Goal: Navigation & Orientation: Find specific page/section

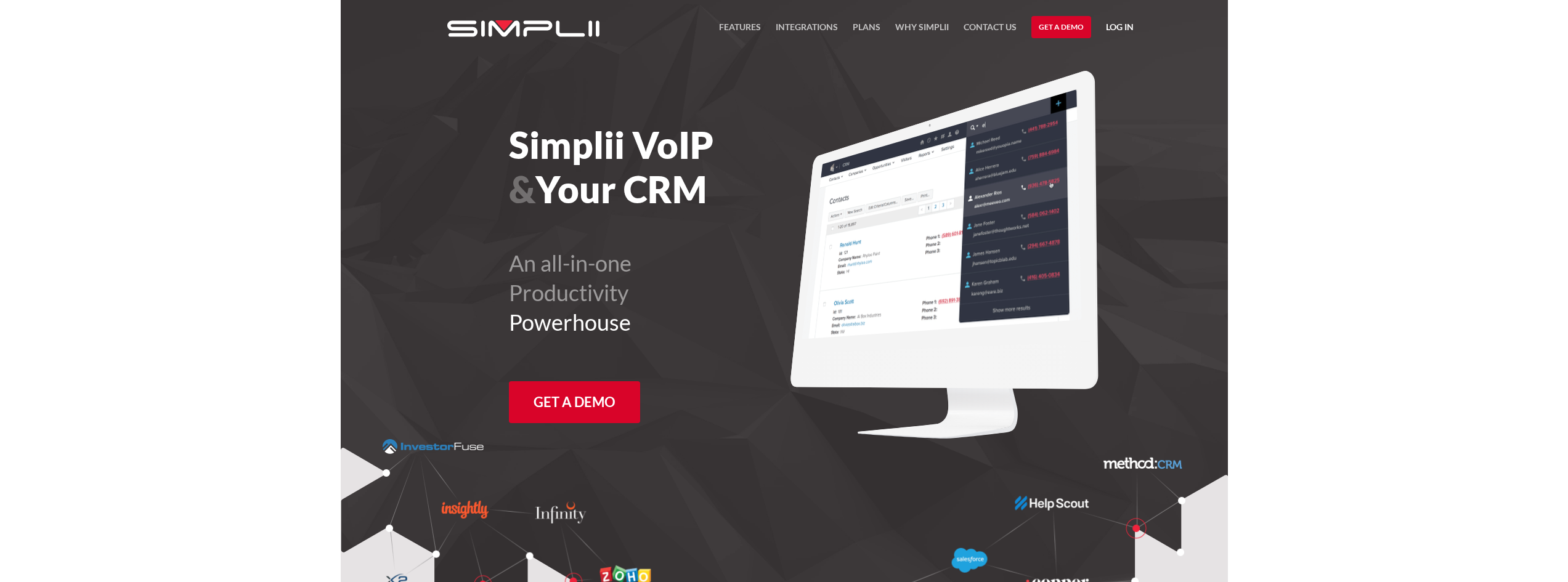
click at [1122, 28] on link "Log in" at bounding box center [1120, 29] width 28 height 18
click at [1100, 60] on link "Manager Portal" at bounding box center [1087, 64] width 78 height 19
click at [1123, 28] on link "Log in" at bounding box center [1120, 29] width 28 height 18
click at [1109, 66] on link "Manager Portal" at bounding box center [1087, 64] width 78 height 19
